Goal: Task Accomplishment & Management: Use online tool/utility

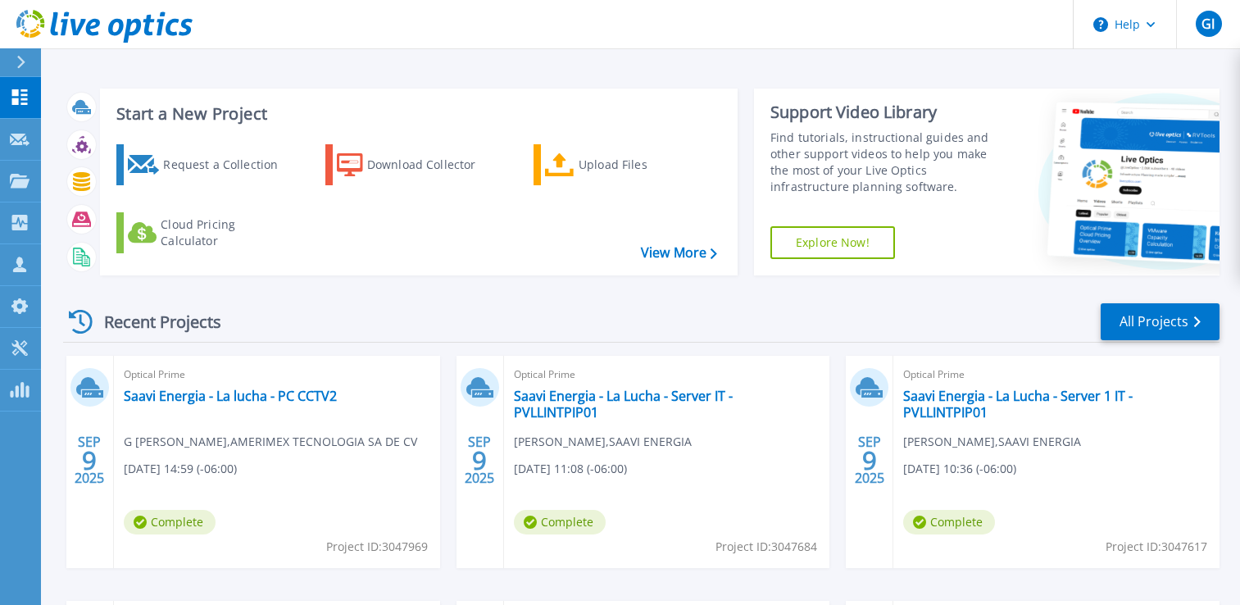
scroll to position [157, 0]
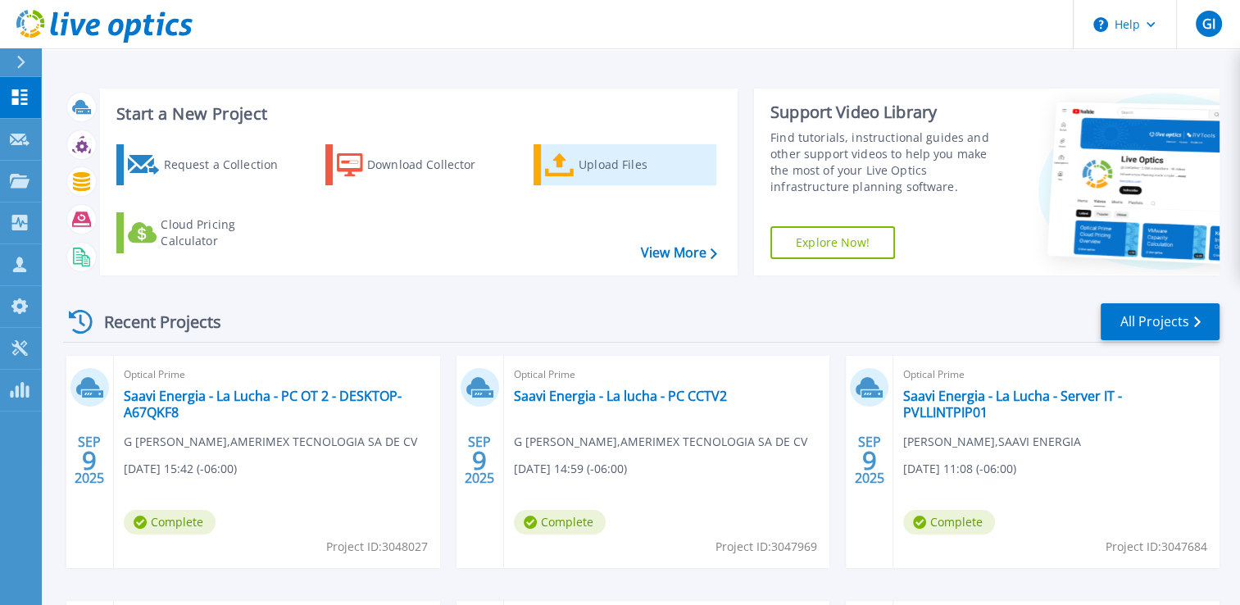
click at [579, 164] on div "Upload Files" at bounding box center [643, 164] width 131 height 33
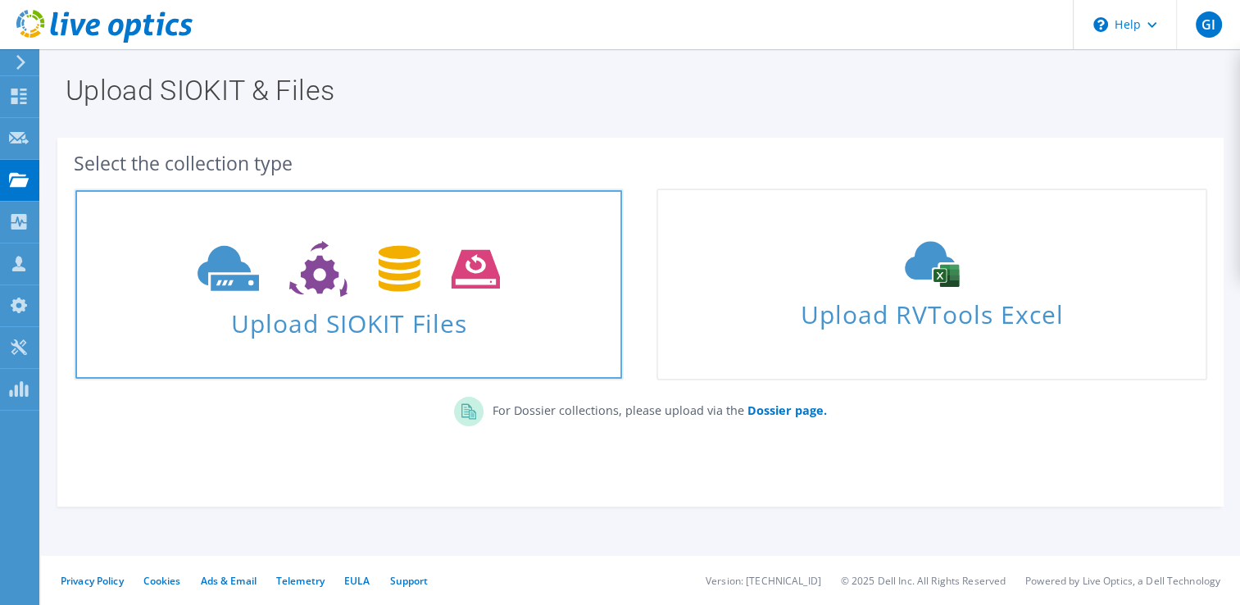
click at [340, 313] on span "Upload SIOKIT Files" at bounding box center [348, 318] width 546 height 35
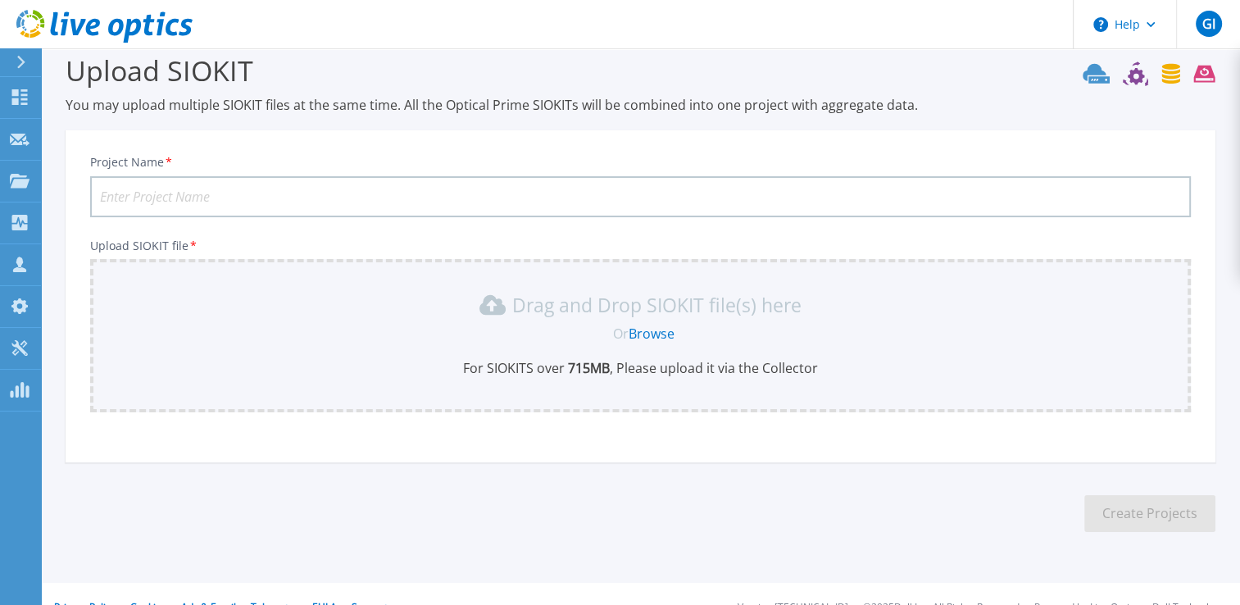
scroll to position [46, 0]
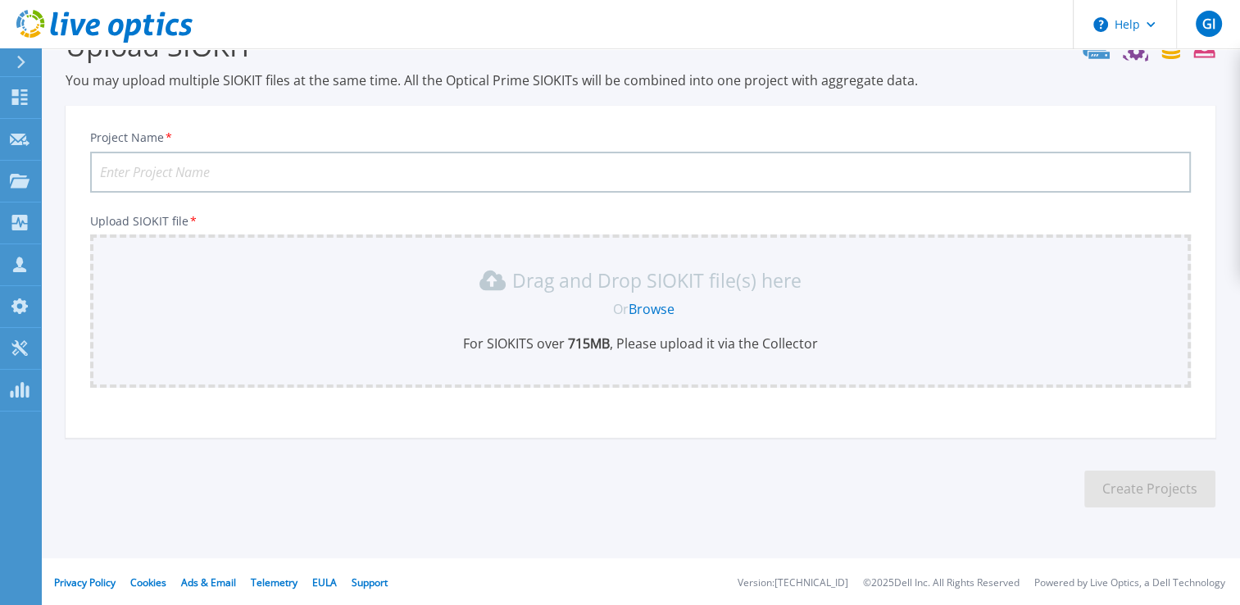
click at [370, 164] on input "Project Name *" at bounding box center [640, 172] width 1100 height 41
paste input "Saavi energia - La Lucha - PC OT 3 - OperadoresLLU"
type input "Saavi energia - La Lucha - PC OT 3 - OperadoresLLU"
click at [659, 315] on link "Browse" at bounding box center [651, 309] width 46 height 18
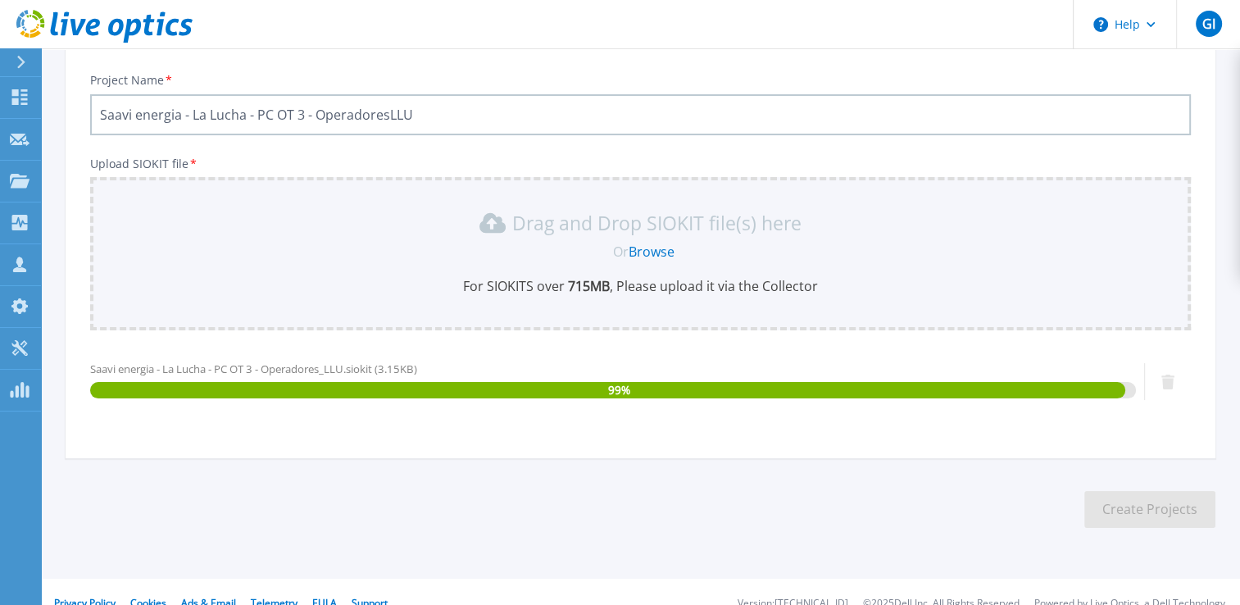
scroll to position [125, 0]
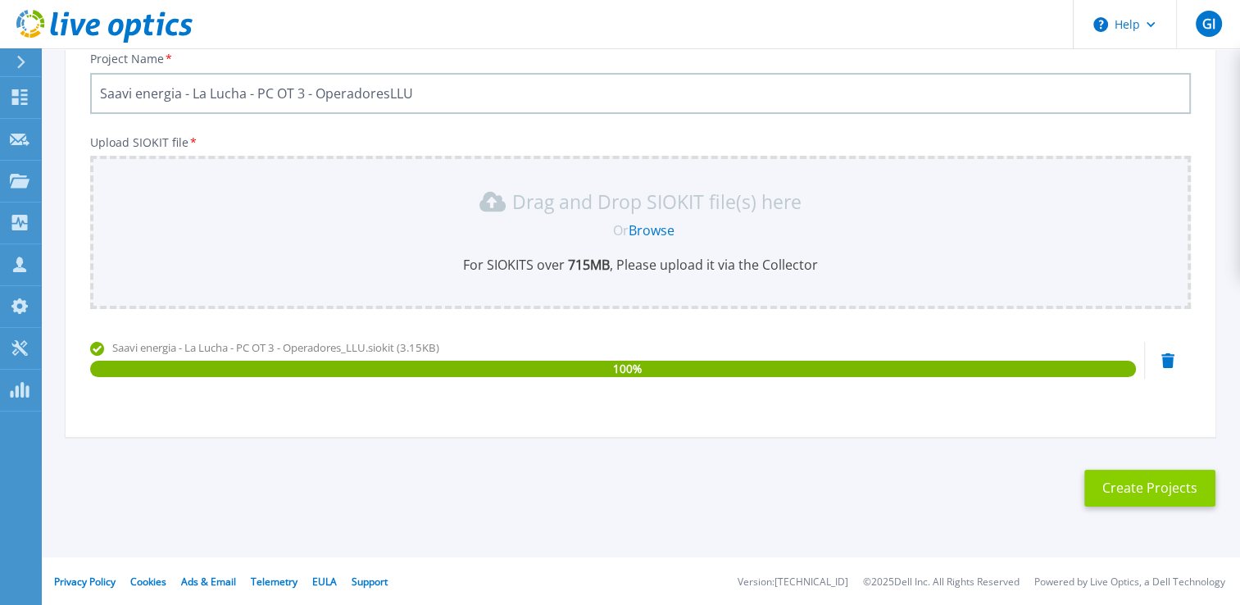
click at [1176, 483] on button "Create Projects" at bounding box center [1149, 487] width 131 height 37
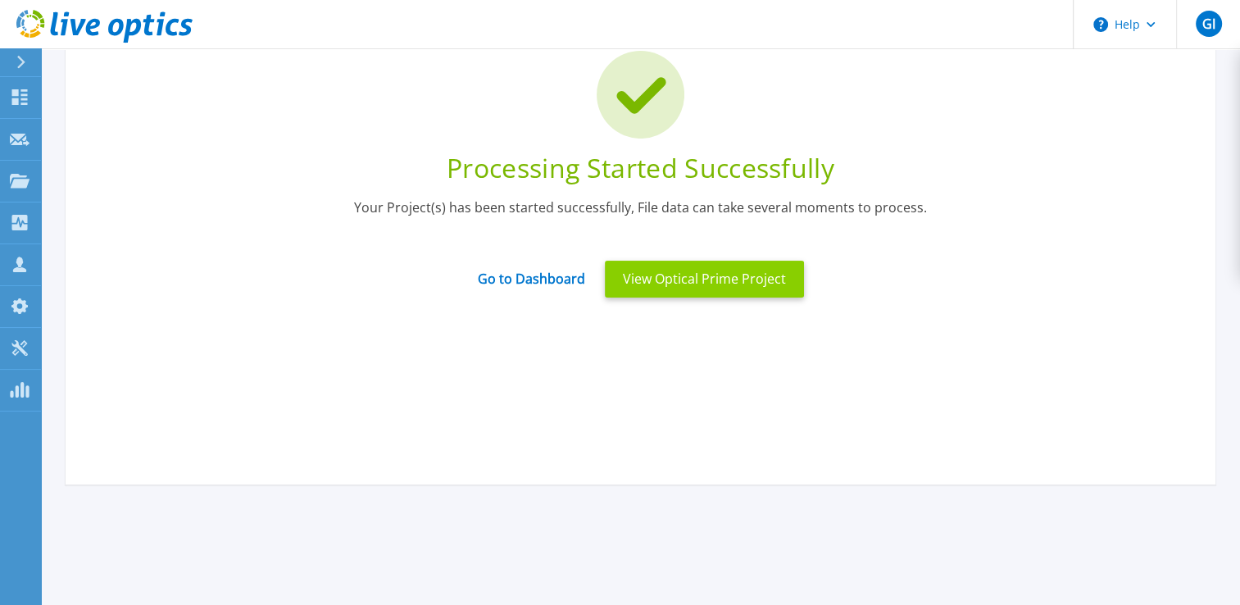
click at [740, 283] on button "View Optical Prime Project" at bounding box center [704, 279] width 199 height 37
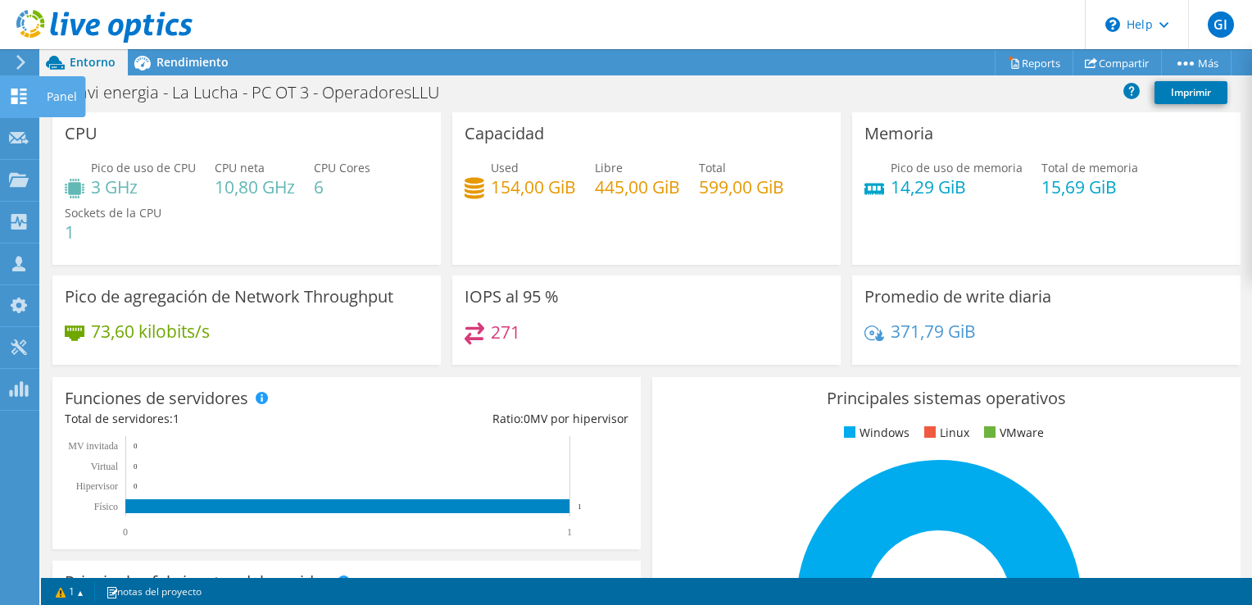
click at [24, 93] on use at bounding box center [19, 96] width 16 height 16
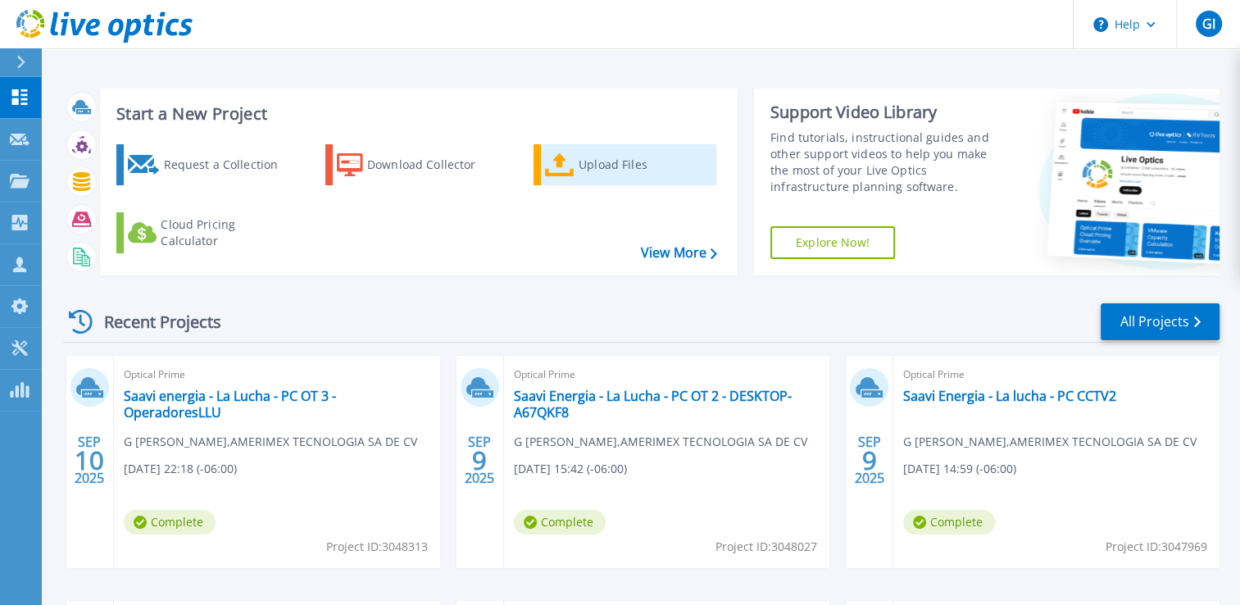
click at [619, 169] on div "Upload Files" at bounding box center [643, 164] width 131 height 33
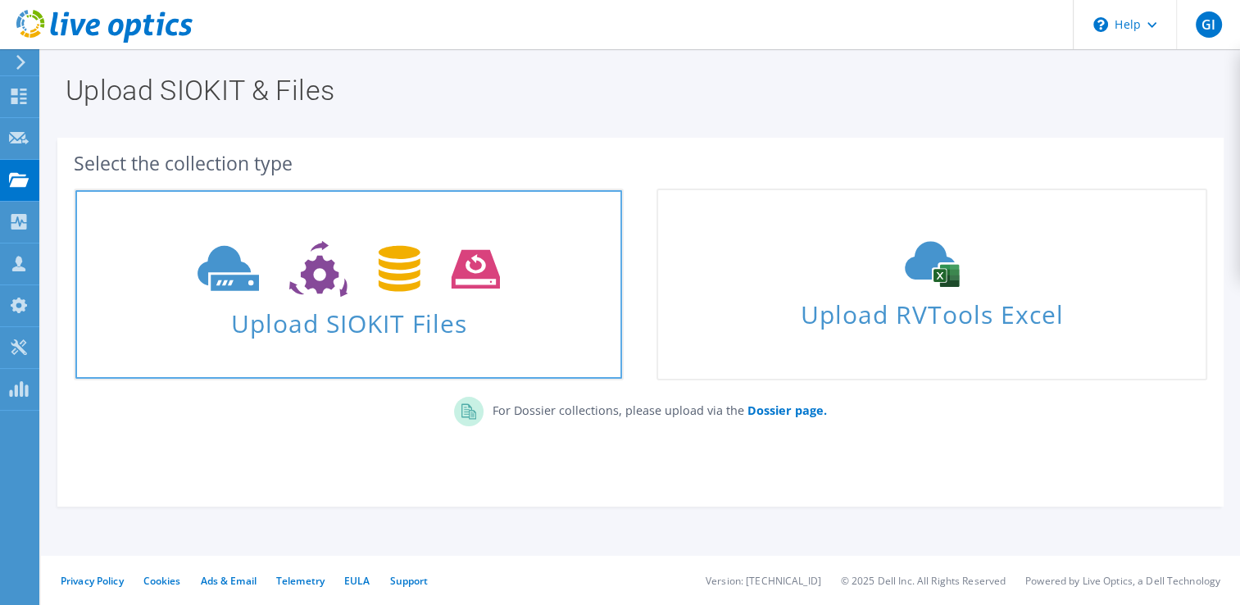
click at [427, 255] on icon at bounding box center [348, 269] width 302 height 57
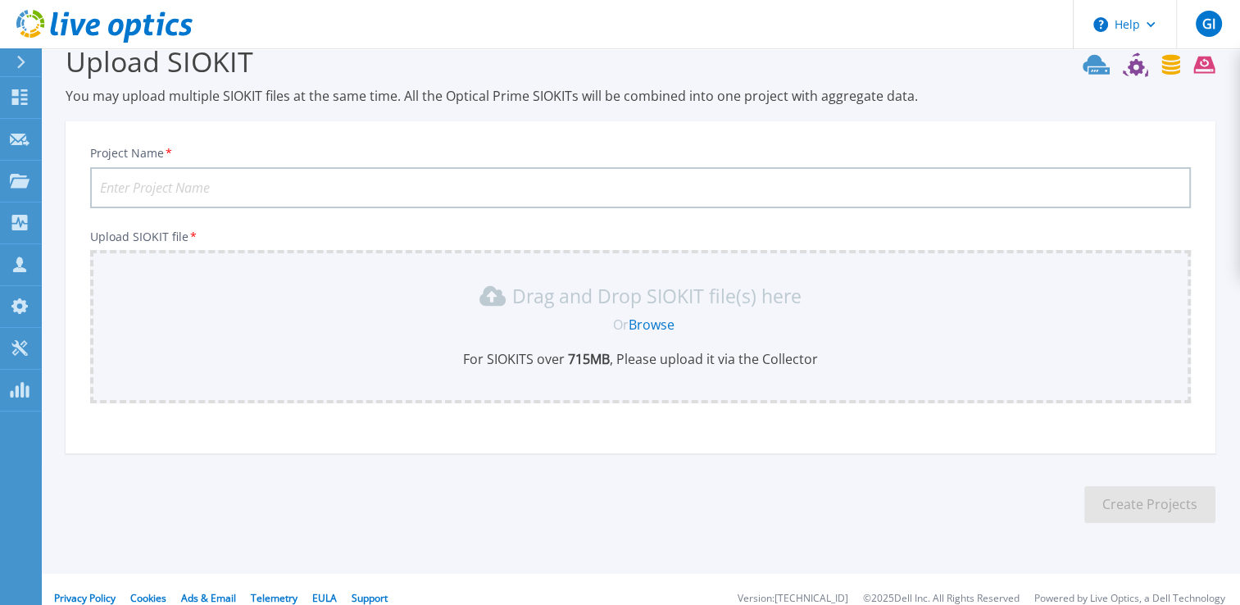
scroll to position [46, 0]
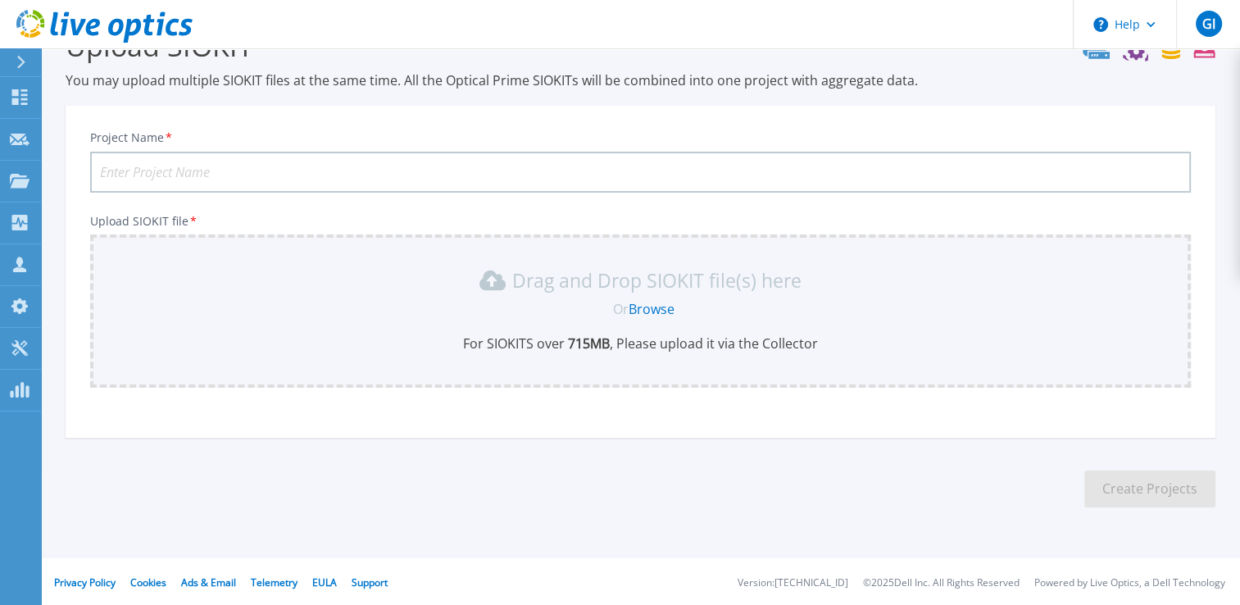
click at [379, 166] on input "Project Name *" at bounding box center [640, 172] width 1100 height 41
paste input "Saavi Energia - La Lucha - PC OT 4 -DESKTOP-CA3LT7T"
type input "Saavi Energia - La Lucha - PC OT 4 -DESKTOP-CA3LT7T"
click at [629, 315] on link "Browse" at bounding box center [651, 309] width 46 height 18
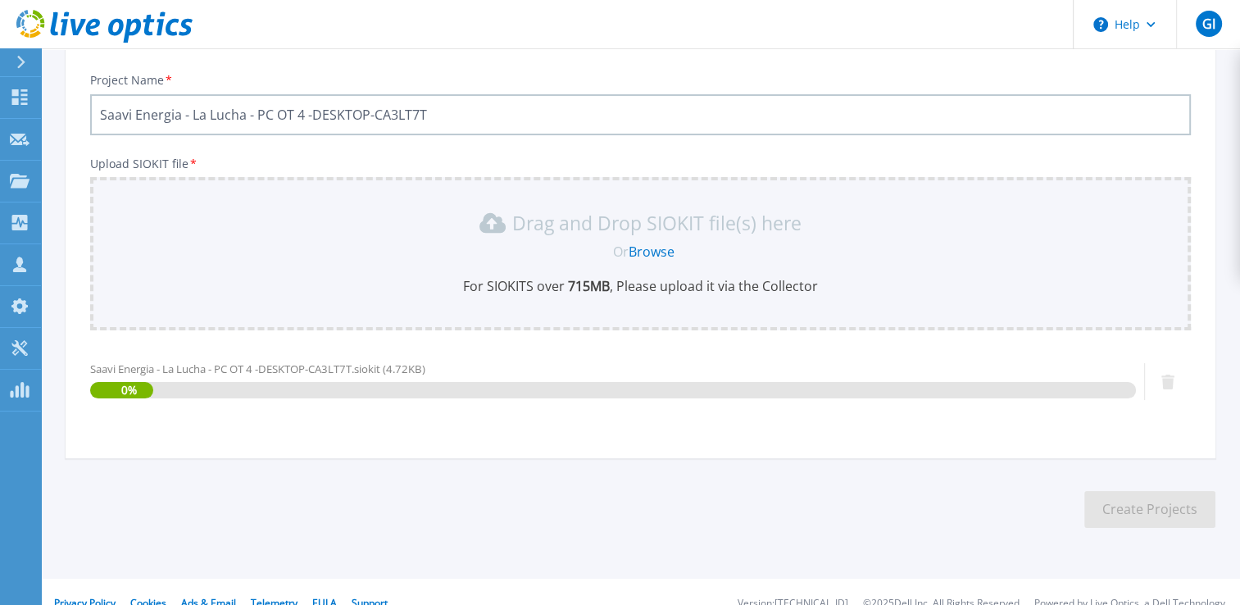
scroll to position [125, 0]
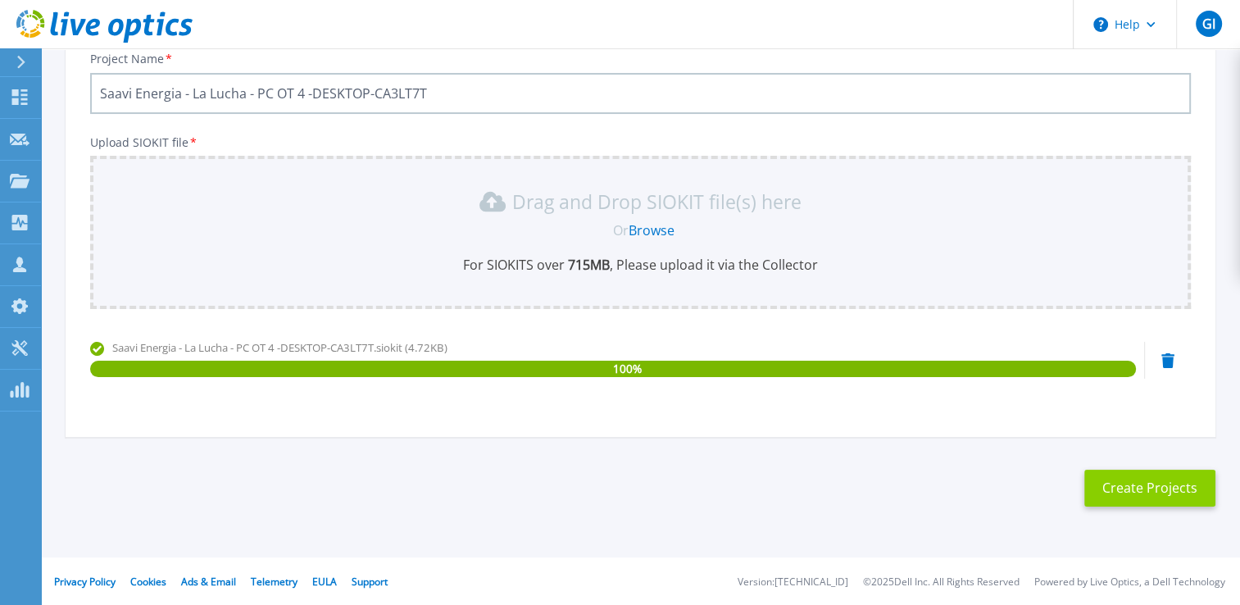
click at [1147, 478] on button "Create Projects" at bounding box center [1149, 487] width 131 height 37
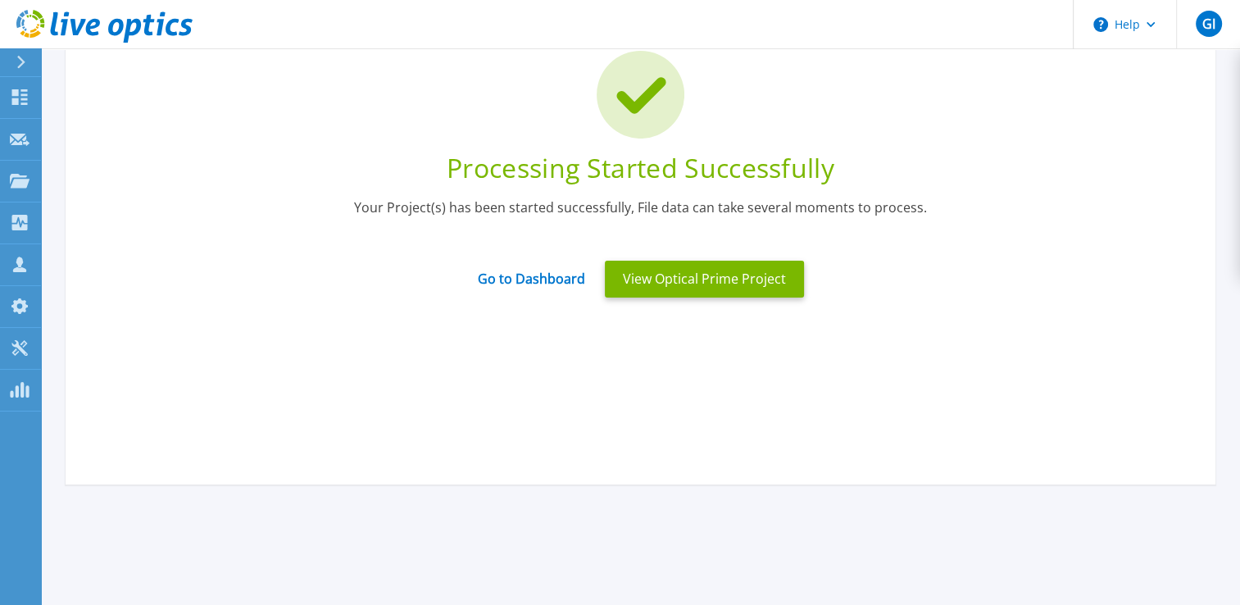
click at [803, 282] on div "View Optical Prime Project" at bounding box center [704, 279] width 219 height 57
click at [756, 271] on button "View Optical Prime Project" at bounding box center [704, 279] width 199 height 37
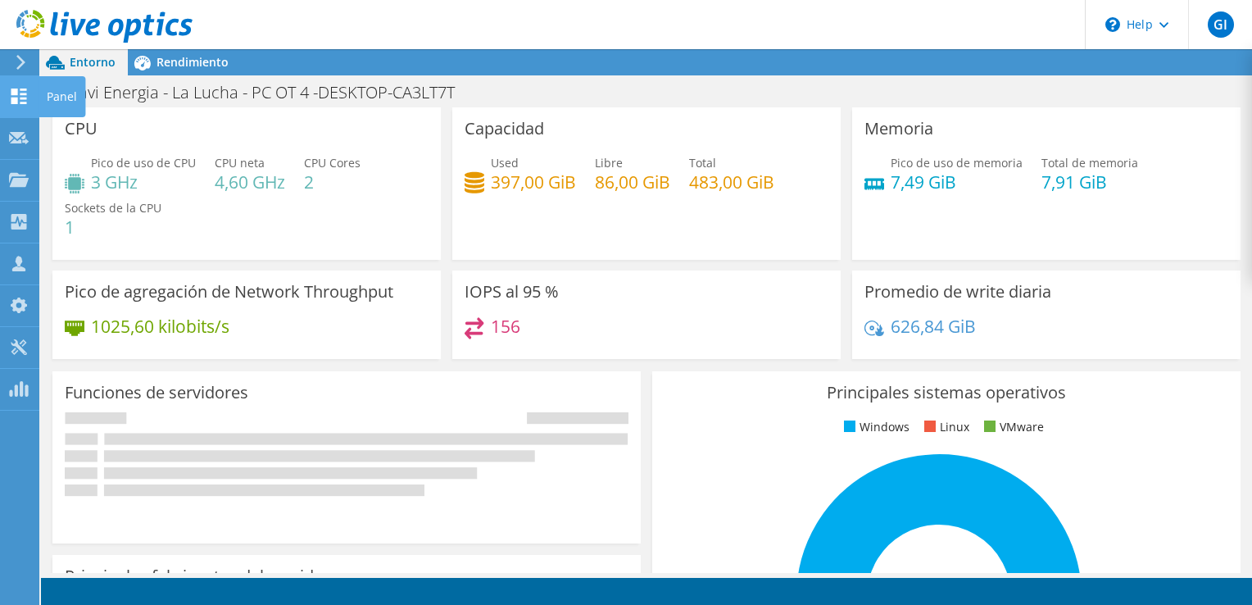
click at [16, 93] on use at bounding box center [19, 96] width 16 height 16
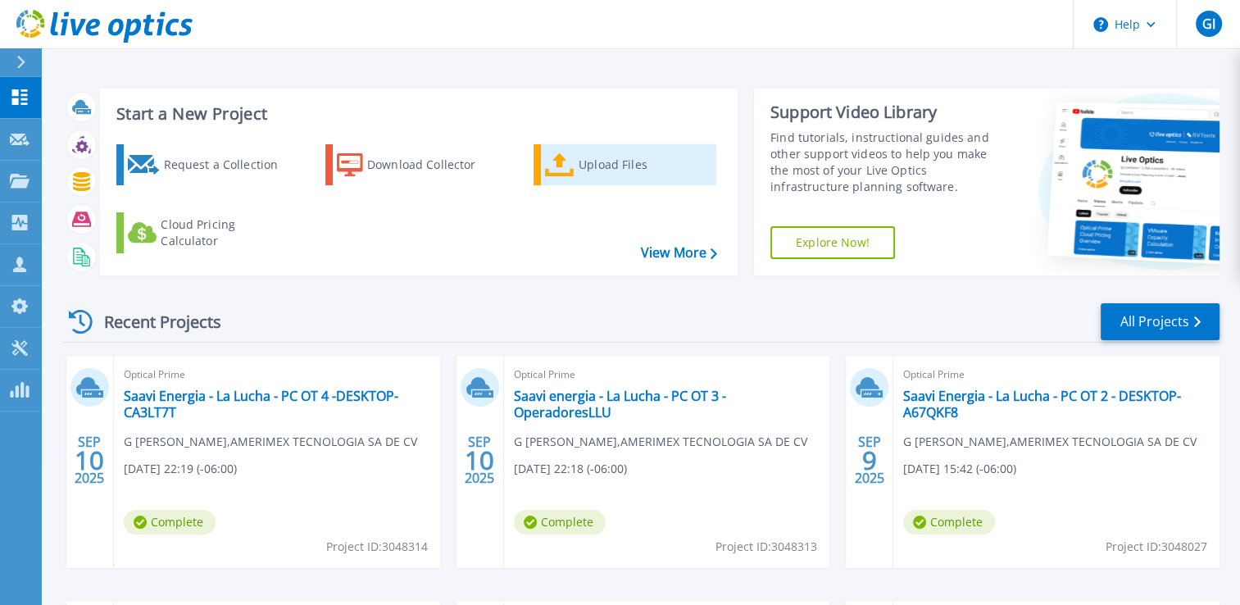
click at [577, 165] on link "Upload Files" at bounding box center [624, 164] width 183 height 41
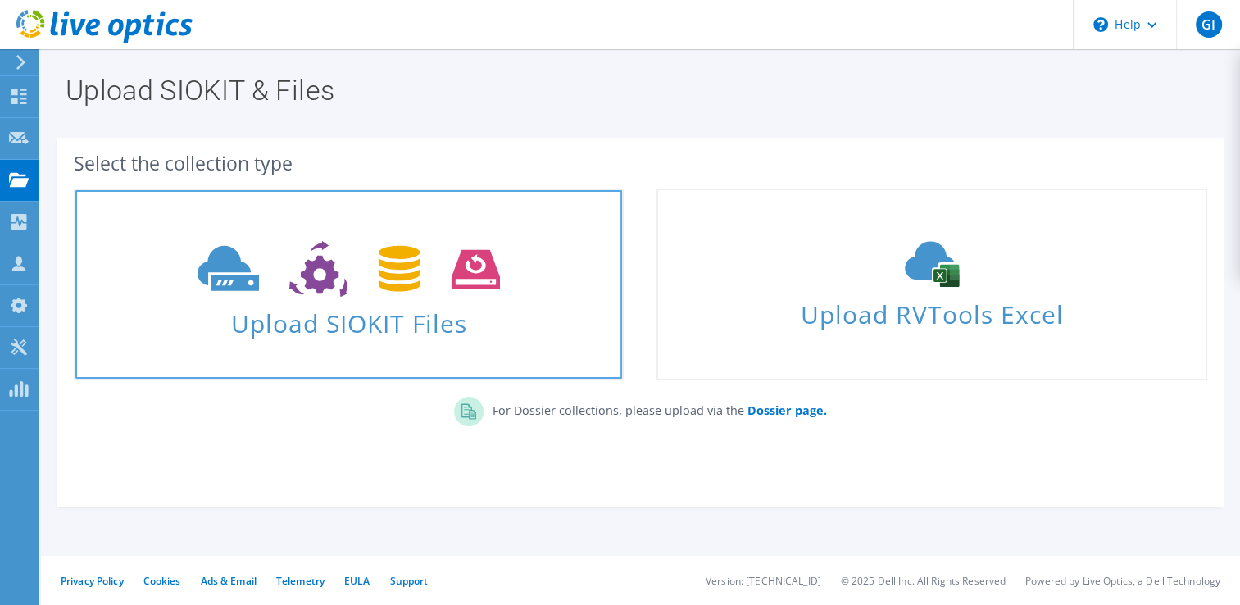
click at [446, 277] on icon at bounding box center [348, 269] width 302 height 57
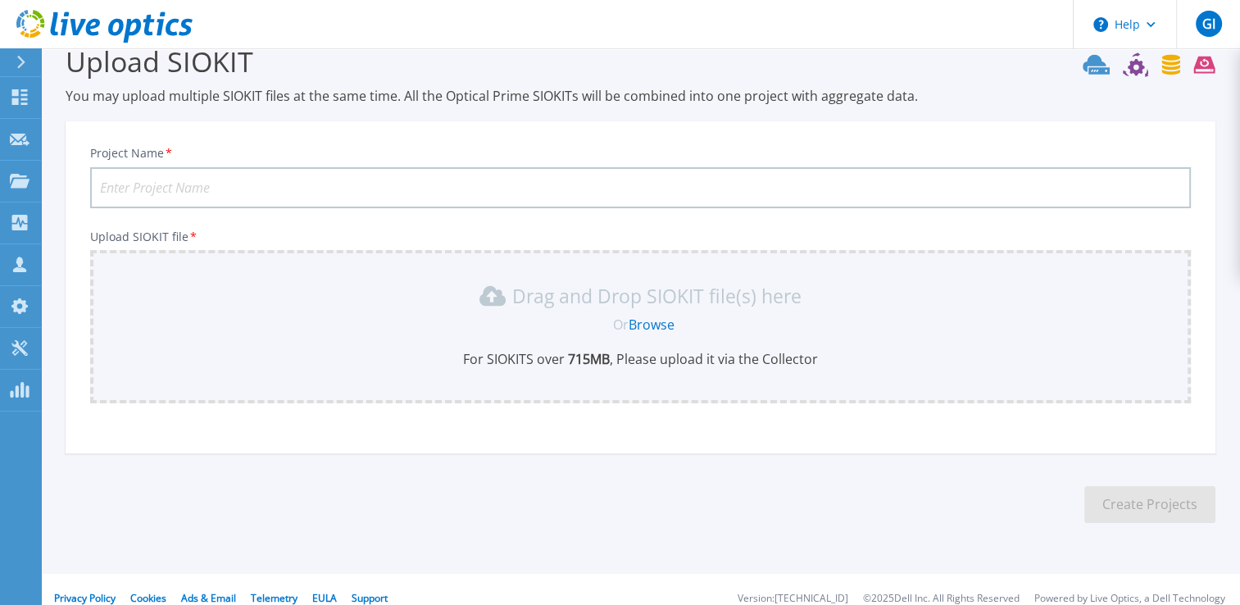
scroll to position [46, 0]
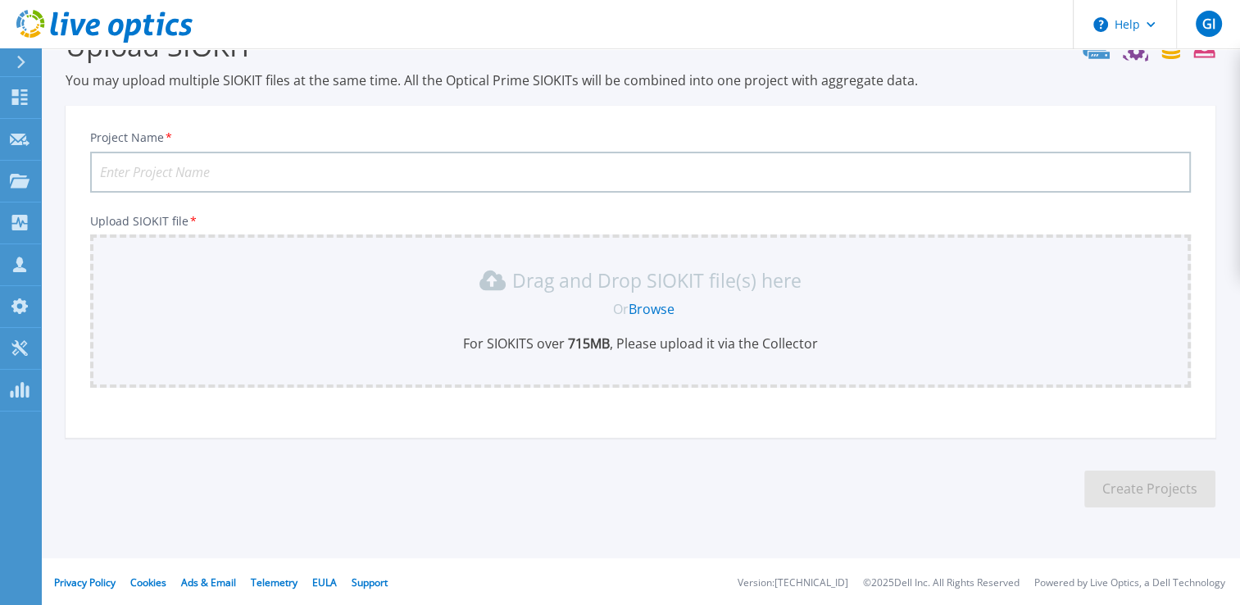
click at [404, 165] on input "Project Name *" at bounding box center [640, 172] width 1100 height 41
paste input "Saavi Energia - La Lucha PC - OT 1 - DESKTOP-MNJL3LS"
type input "Saavi Energia - La Lucha PC - OT 1 - DESKTOP-MNJL3LS"
click at [641, 301] on link "Browse" at bounding box center [651, 309] width 46 height 18
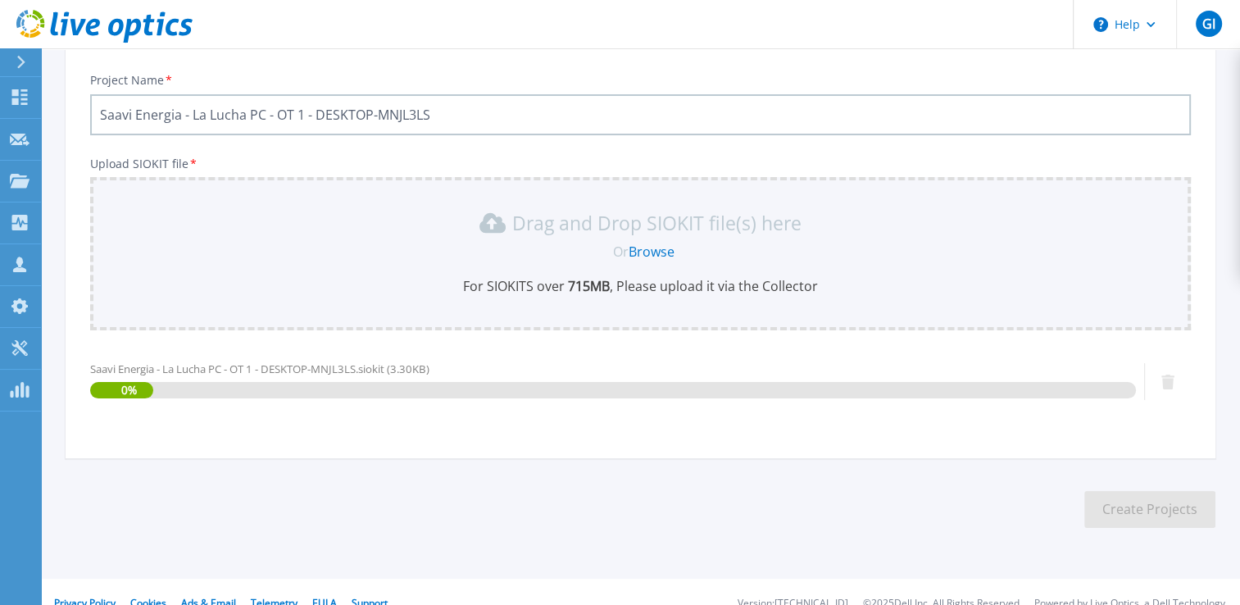
scroll to position [125, 0]
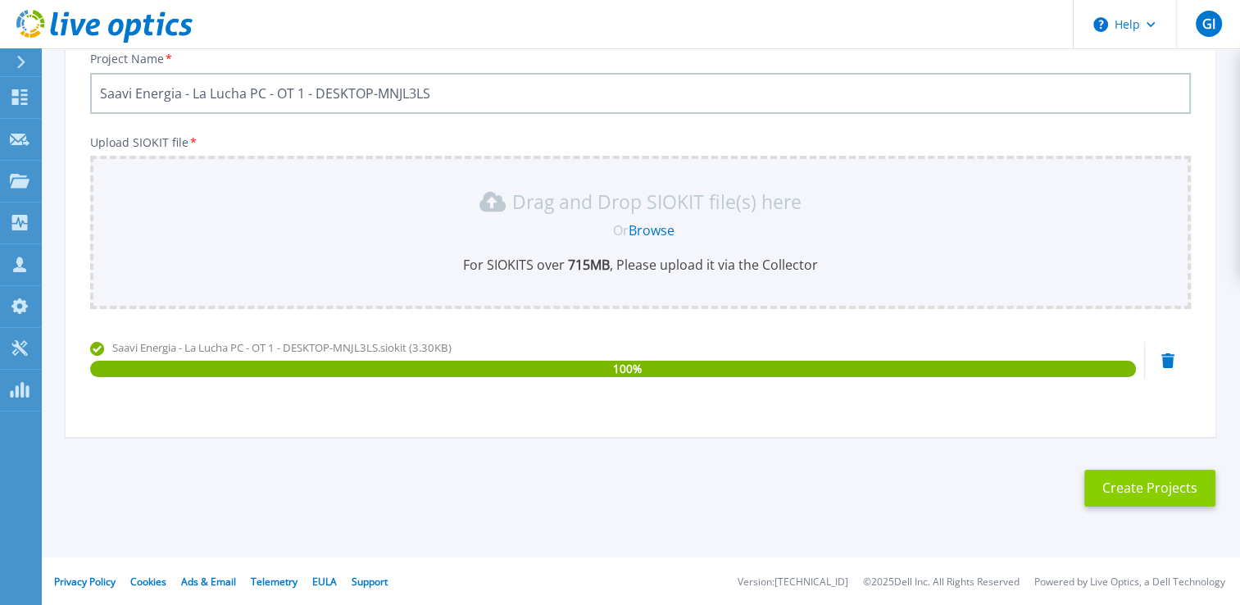
click at [1134, 500] on button "Create Projects" at bounding box center [1149, 487] width 131 height 37
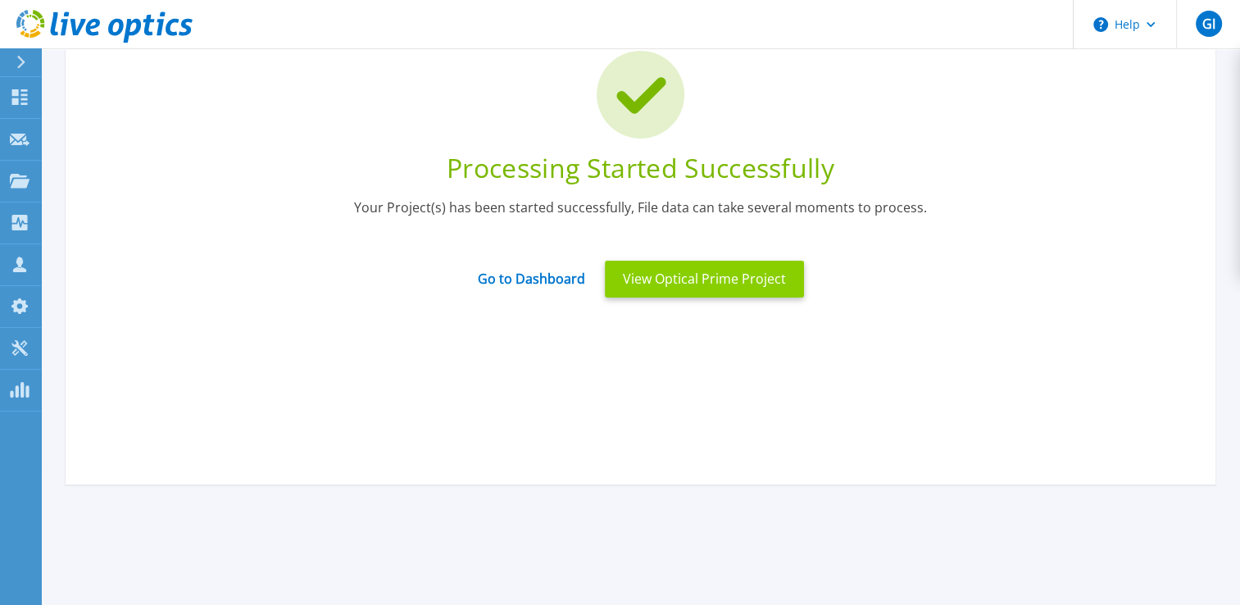
click at [704, 283] on button "View Optical Prime Project" at bounding box center [704, 279] width 199 height 37
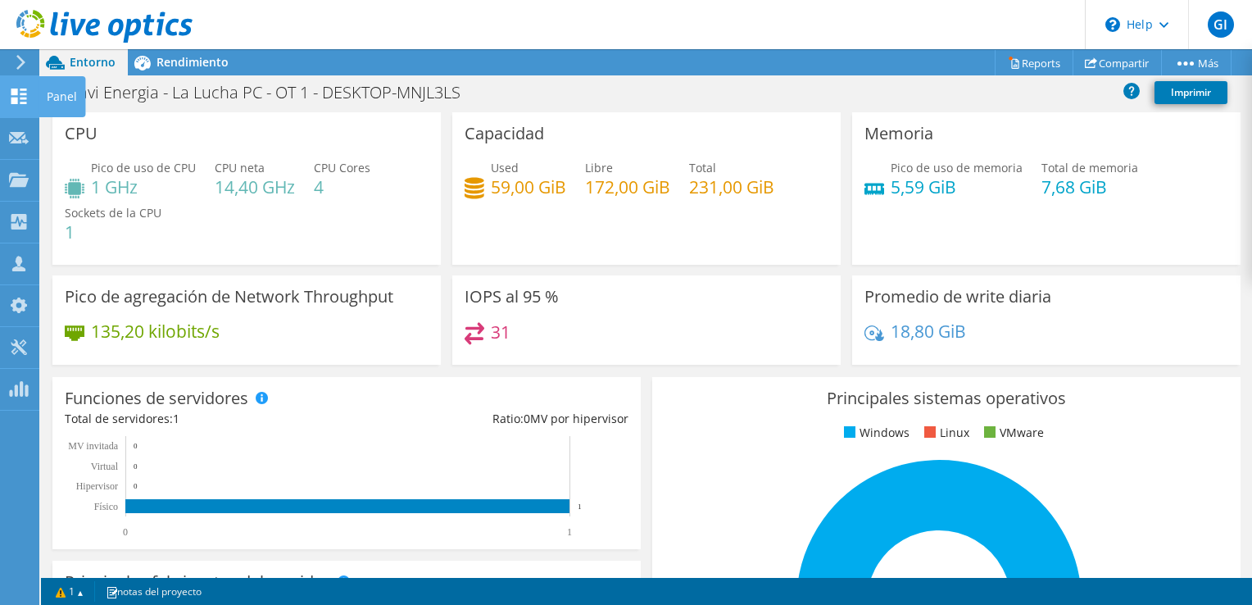
click at [16, 90] on use at bounding box center [19, 96] width 16 height 16
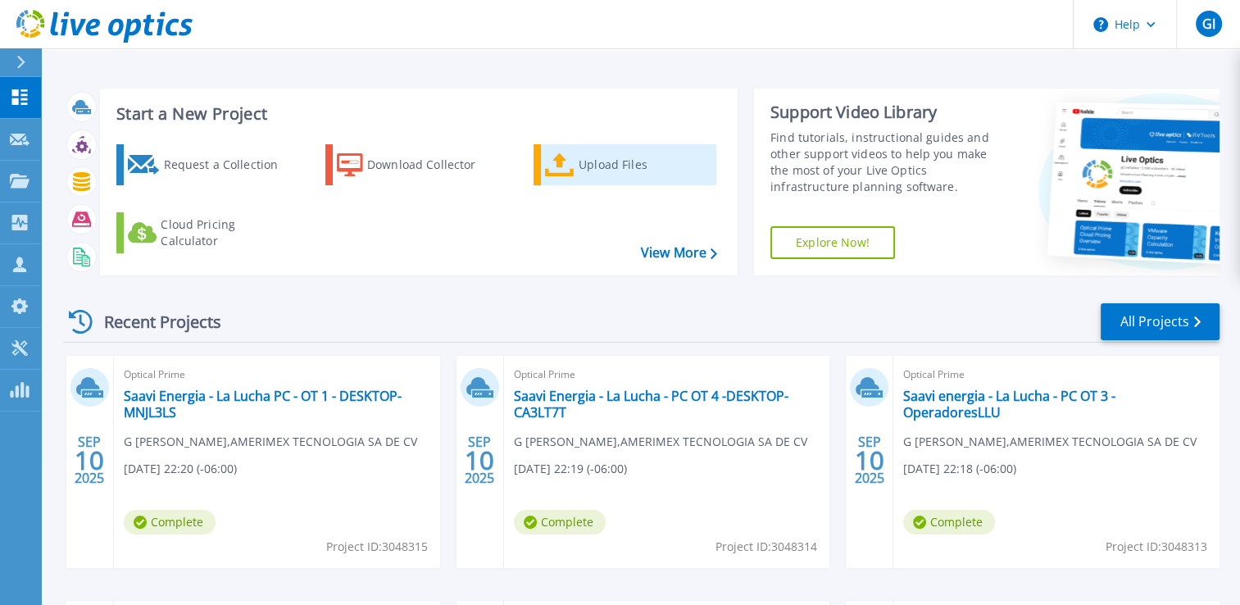
click at [585, 172] on div "Upload Files" at bounding box center [643, 164] width 131 height 33
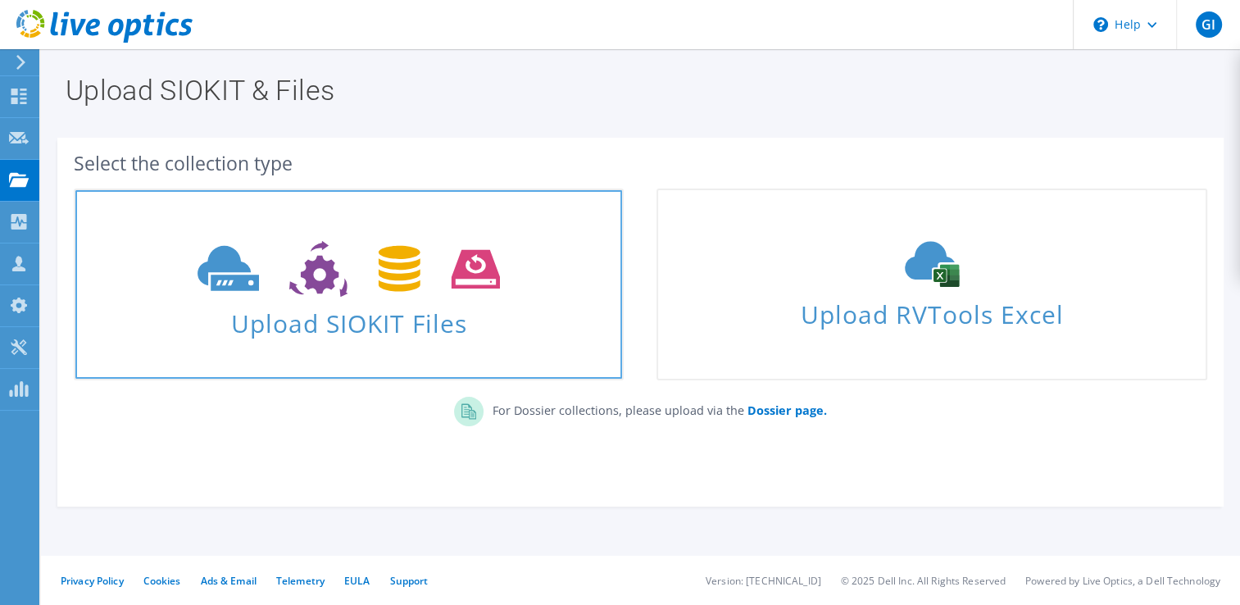
click at [339, 278] on icon at bounding box center [348, 269] width 302 height 57
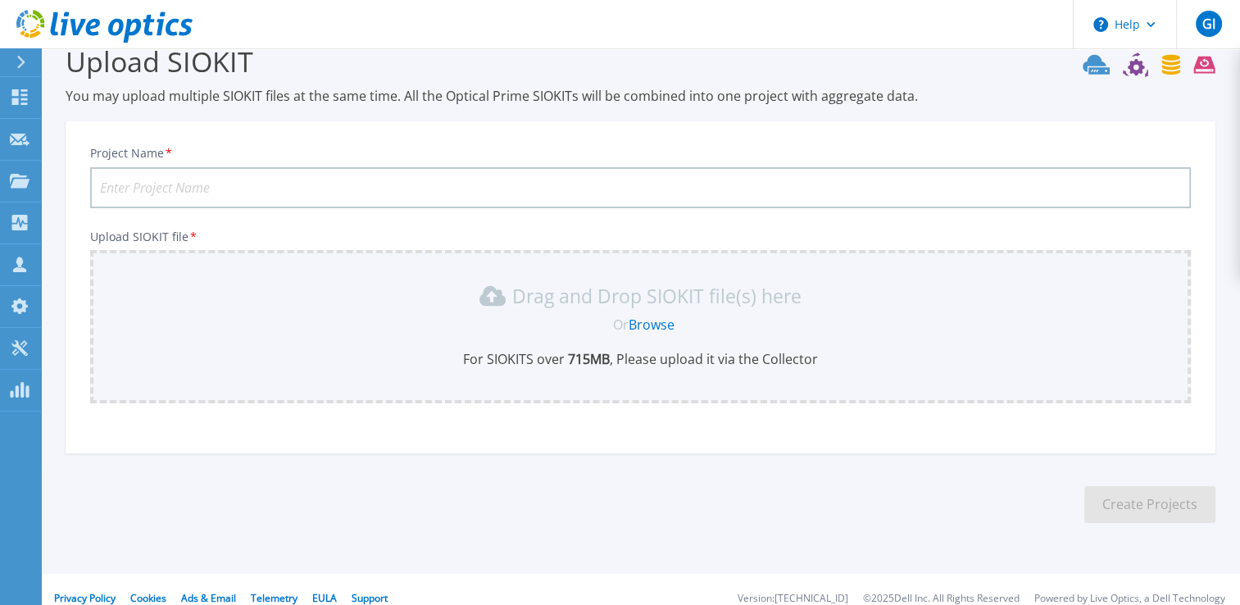
scroll to position [46, 0]
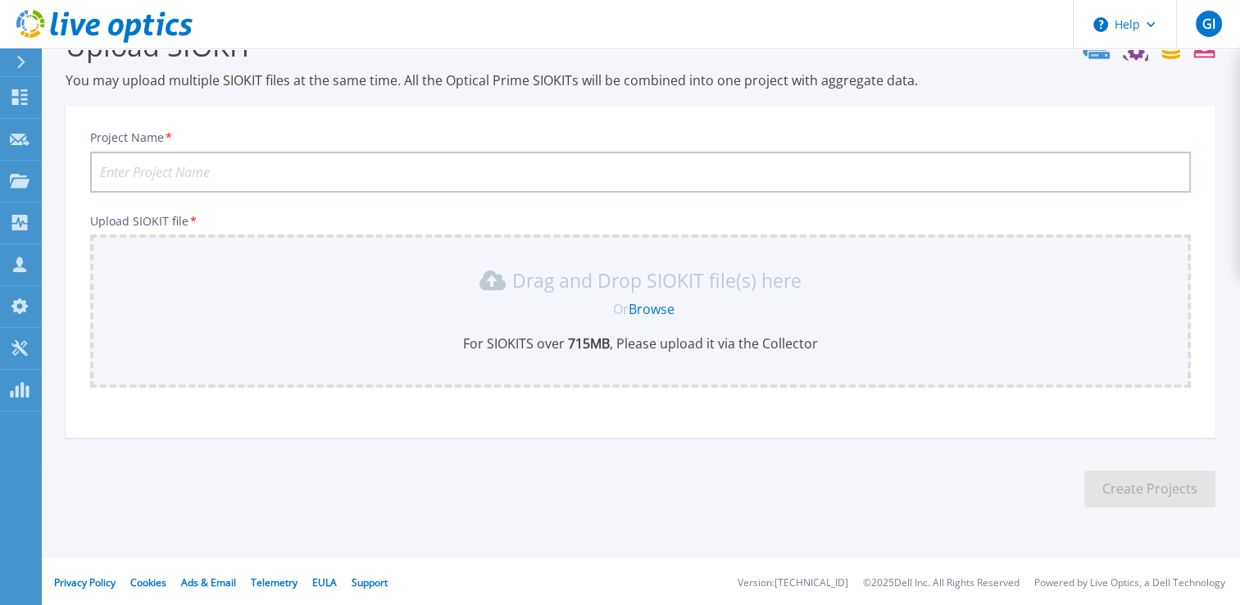
click at [413, 177] on input "Project Name *" at bounding box center [640, 172] width 1100 height 41
paste input "Saavi Energia - La Lucha - PC OT RID - DESKTOP-9JB7RU2"
type input "Saavi Energia - La Lucha - PC OT RID - DESKTOP-9JB7RU2"
click at [652, 306] on link "Browse" at bounding box center [651, 309] width 46 height 18
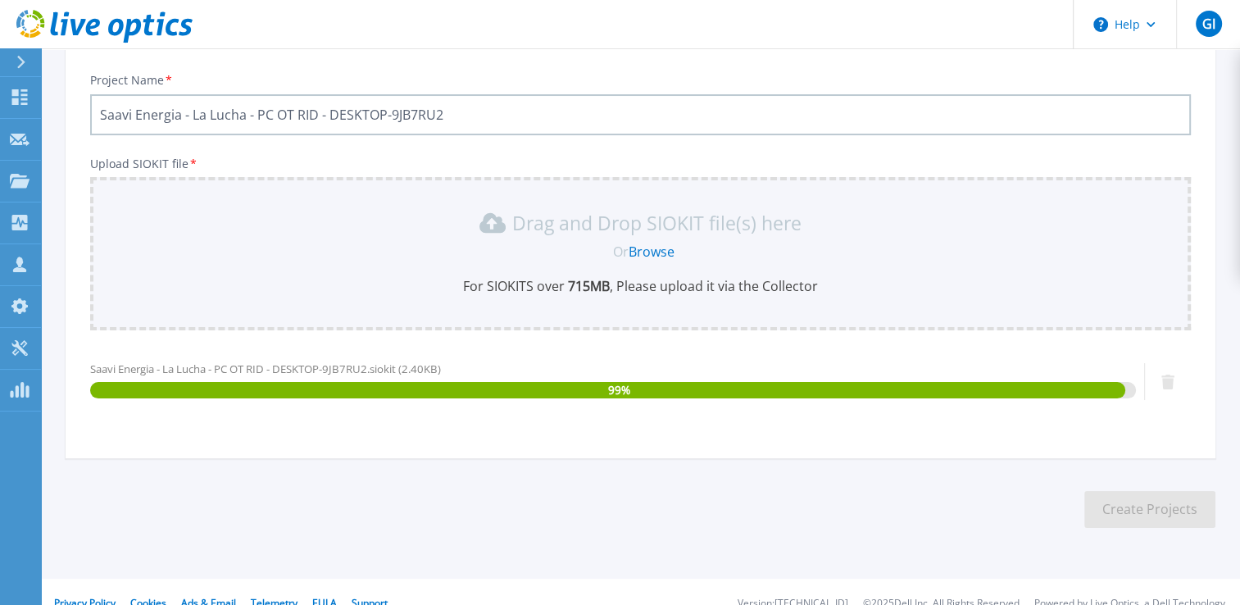
scroll to position [125, 0]
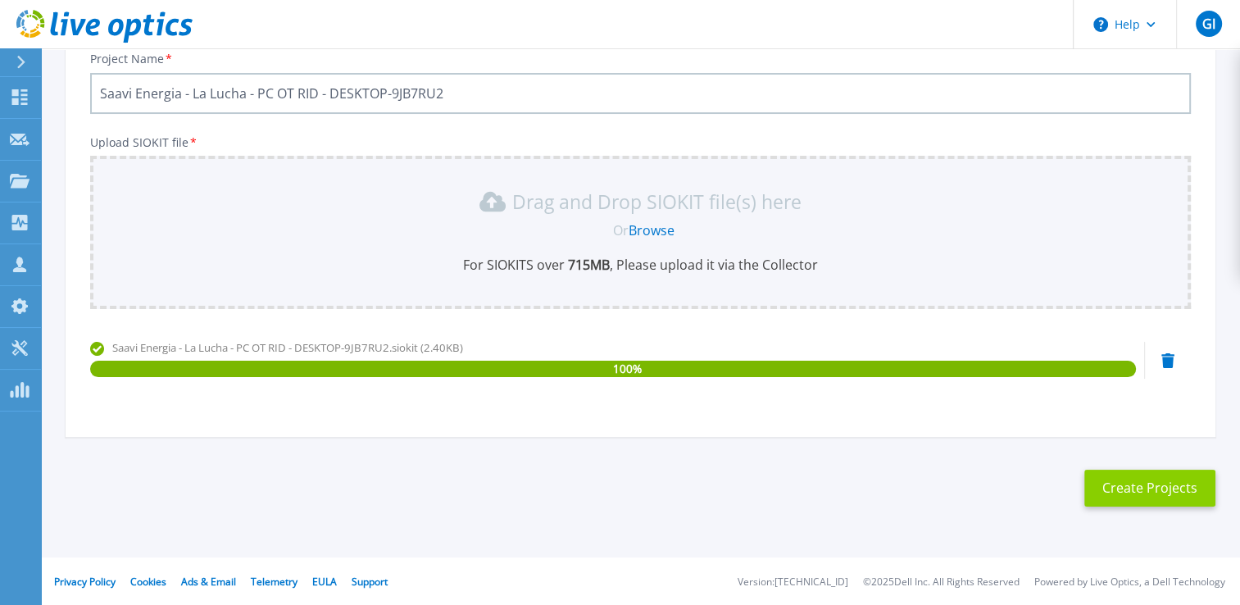
click at [1173, 475] on button "Create Projects" at bounding box center [1149, 487] width 131 height 37
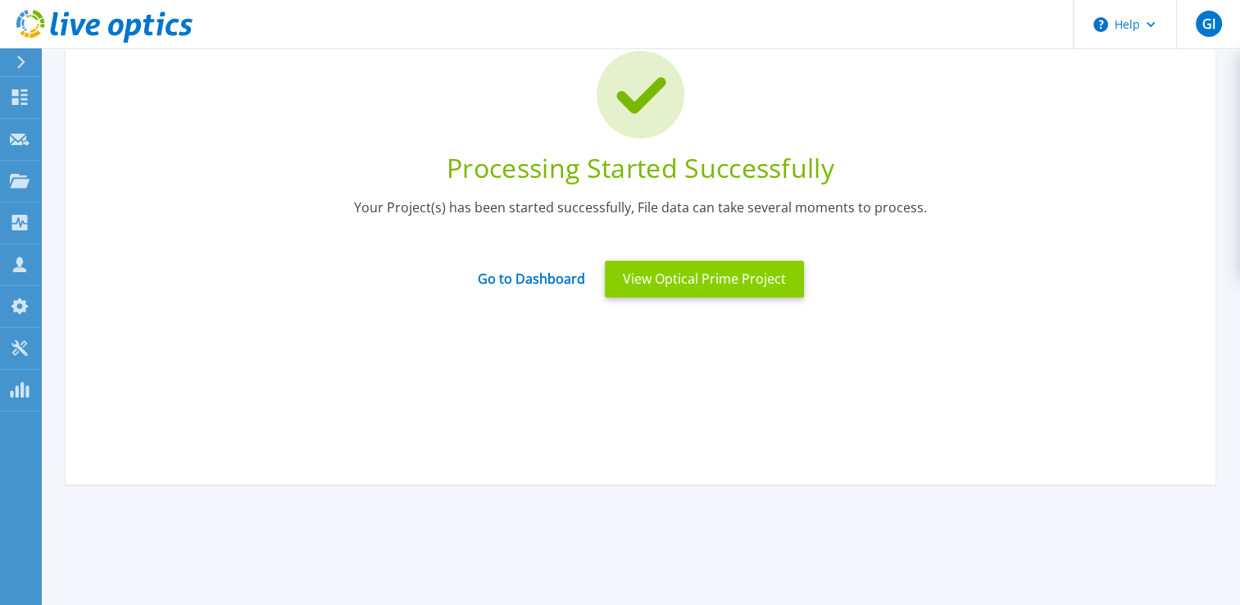
click at [709, 289] on button "View Optical Prime Project" at bounding box center [704, 279] width 199 height 37
